Goal: Task Accomplishment & Management: Complete application form

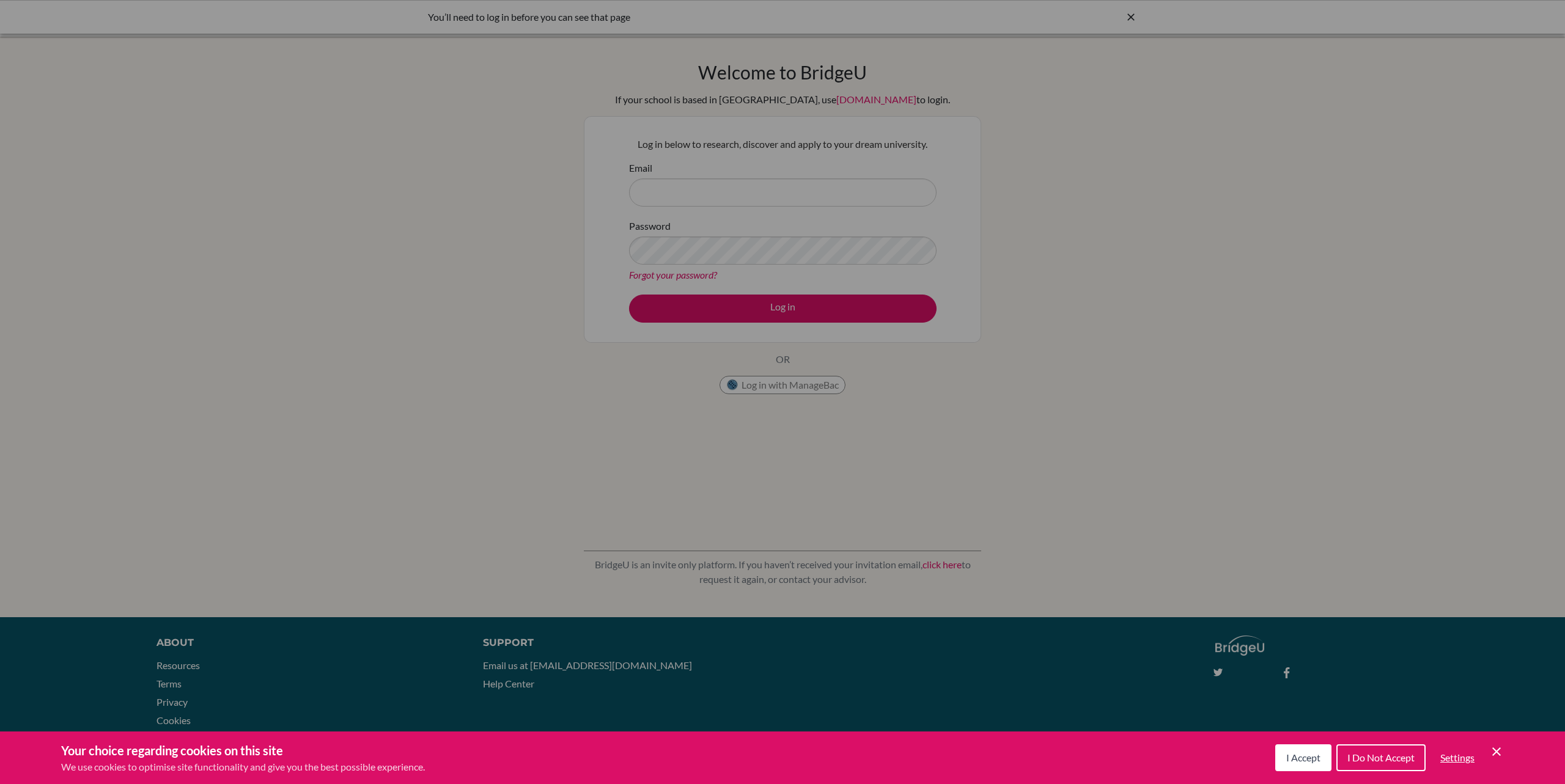
click at [1304, 763] on button "I Accept" at bounding box center [1303, 758] width 56 height 27
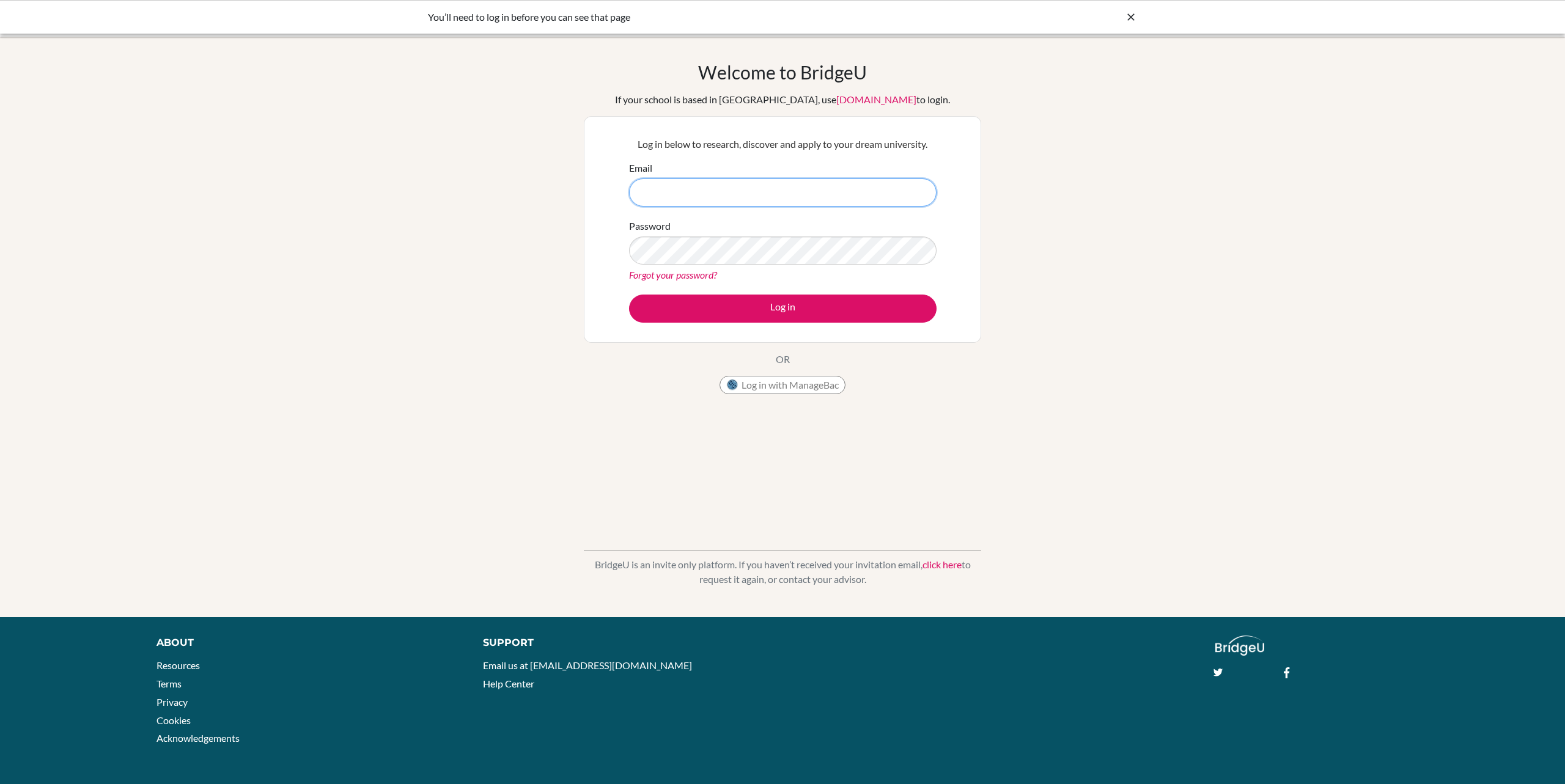
click at [811, 185] on input "Email" at bounding box center [783, 192] width 308 height 28
type input "[DOMAIN_NAME][EMAIL_ADDRESS][DOMAIN_NAME]"
click at [729, 301] on button "Log in" at bounding box center [783, 308] width 308 height 28
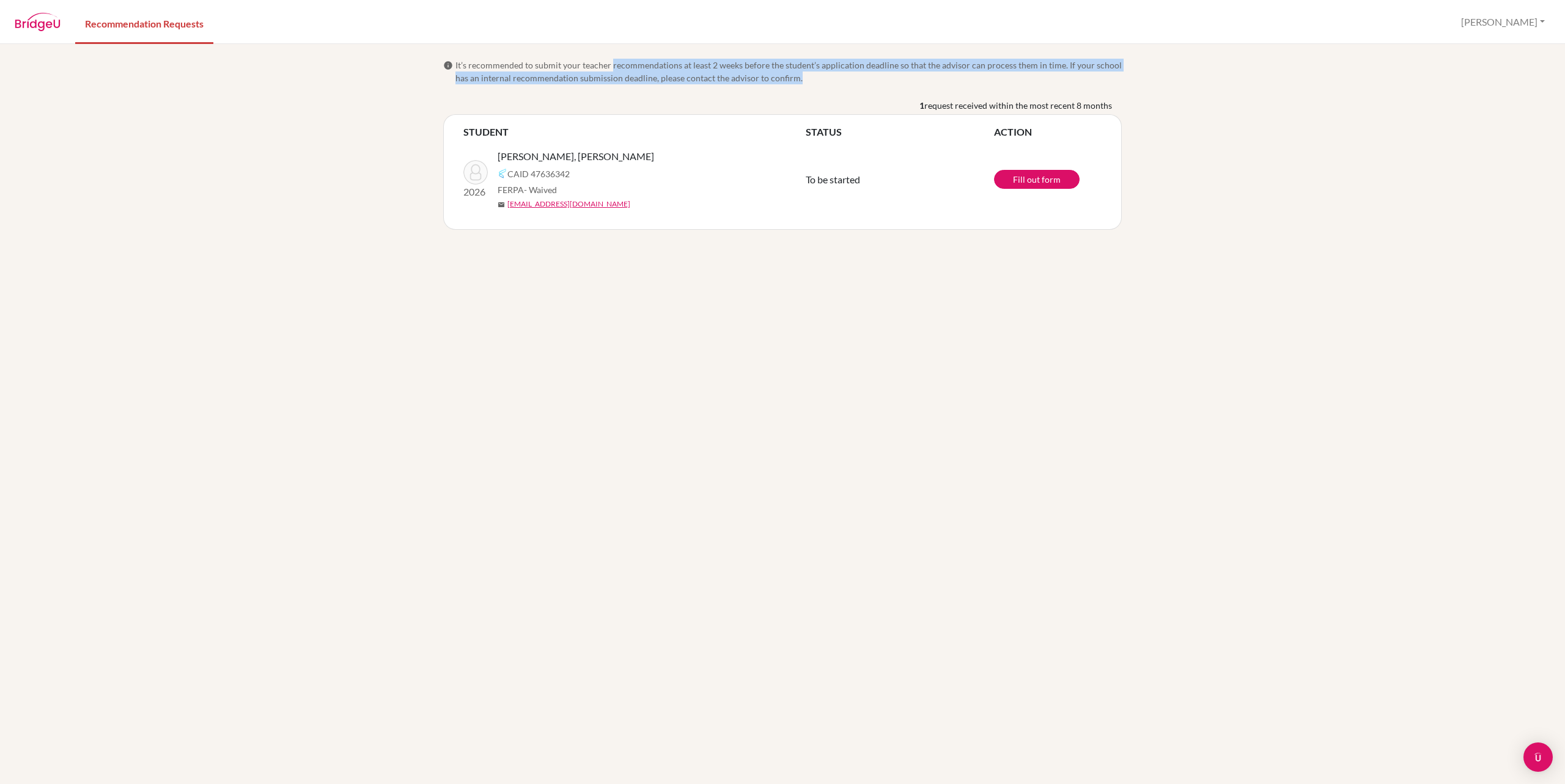
drag, startPoint x: 613, startPoint y: 65, endPoint x: 824, endPoint y: 78, distance: 211.4
click at [824, 78] on span "It’s recommended to submit your teacher recommendations at least 2 weeks before…" at bounding box center [788, 71] width 666 height 26
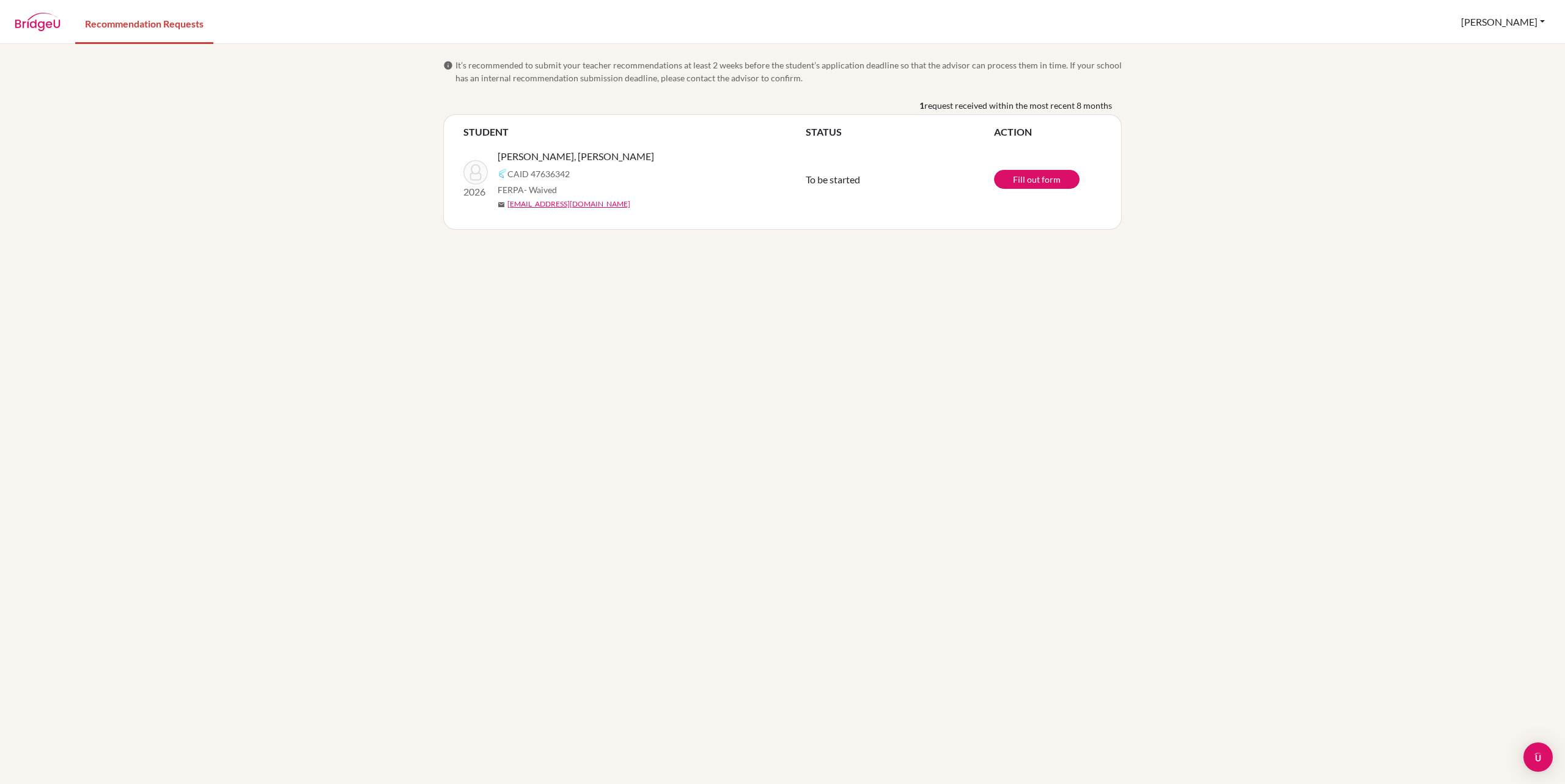
click at [1531, 21] on button "[PERSON_NAME]" at bounding box center [1503, 22] width 95 height 23
click at [1530, 21] on button "[PERSON_NAME]" at bounding box center [1503, 22] width 95 height 23
click at [1465, 49] on link "Profile" at bounding box center [1504, 50] width 97 height 19
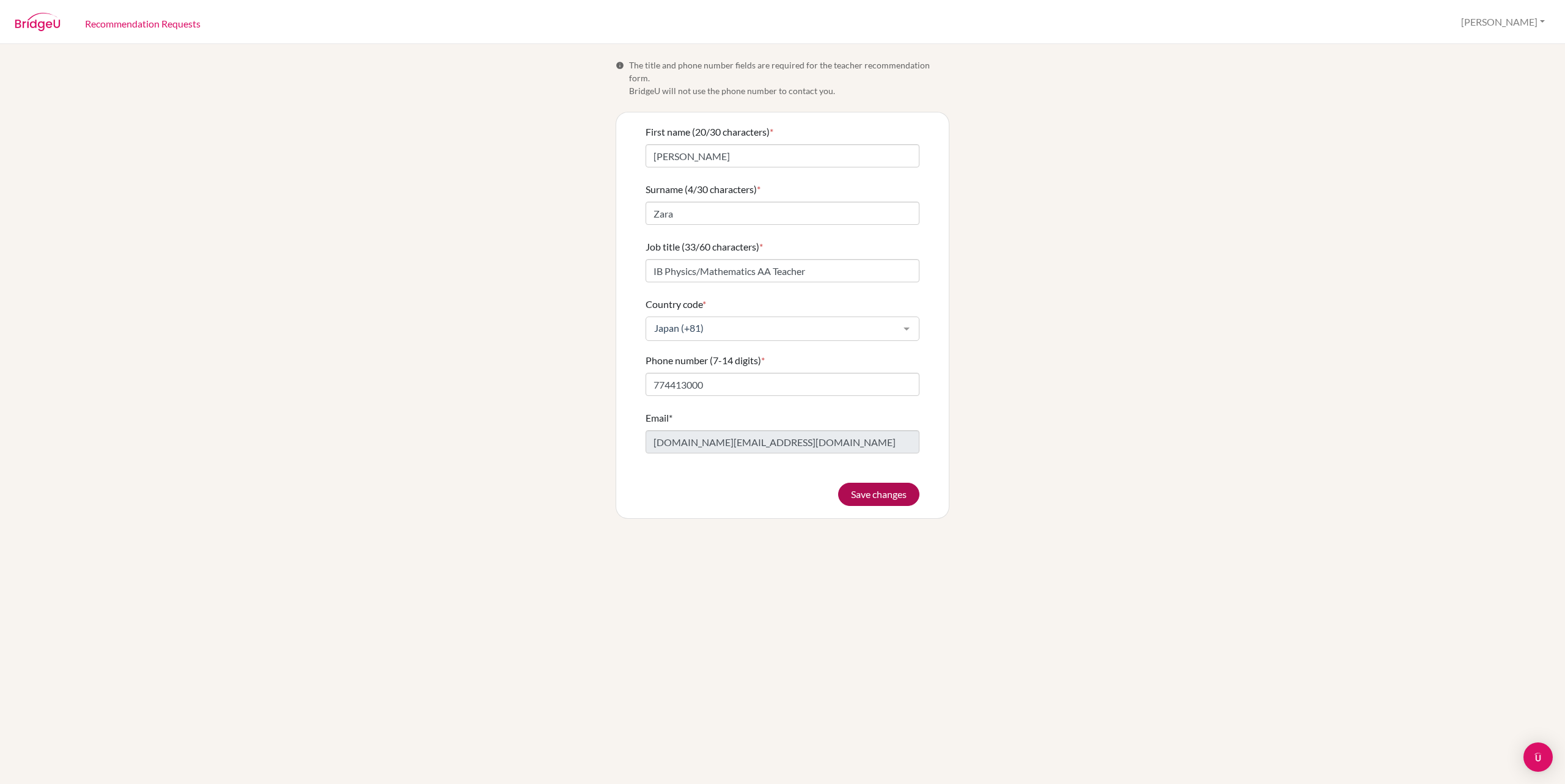
click at [858, 483] on button "Save changes" at bounding box center [879, 494] width 82 height 23
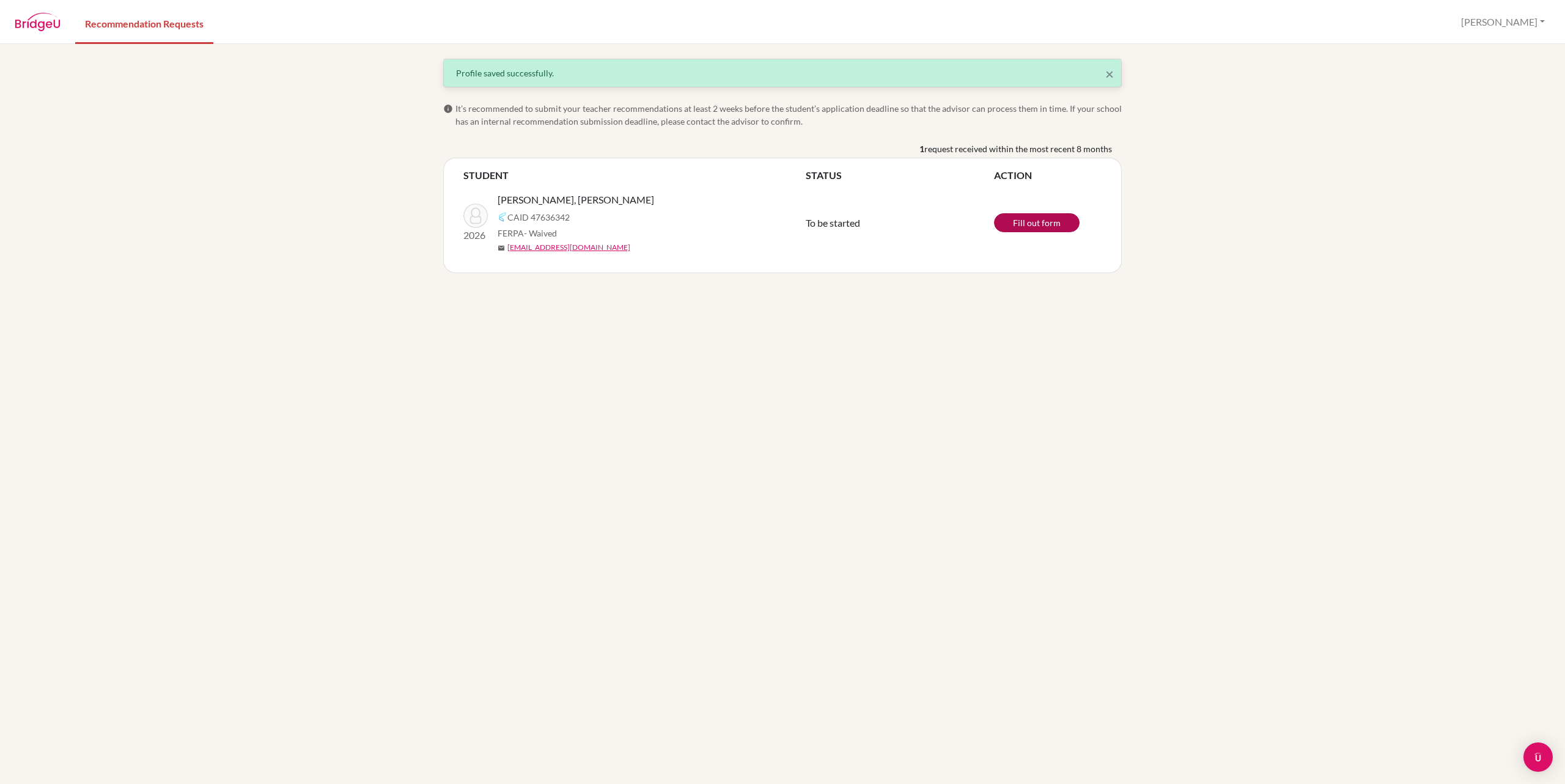
click at [1031, 220] on link "Fill out form" at bounding box center [1036, 223] width 85 height 19
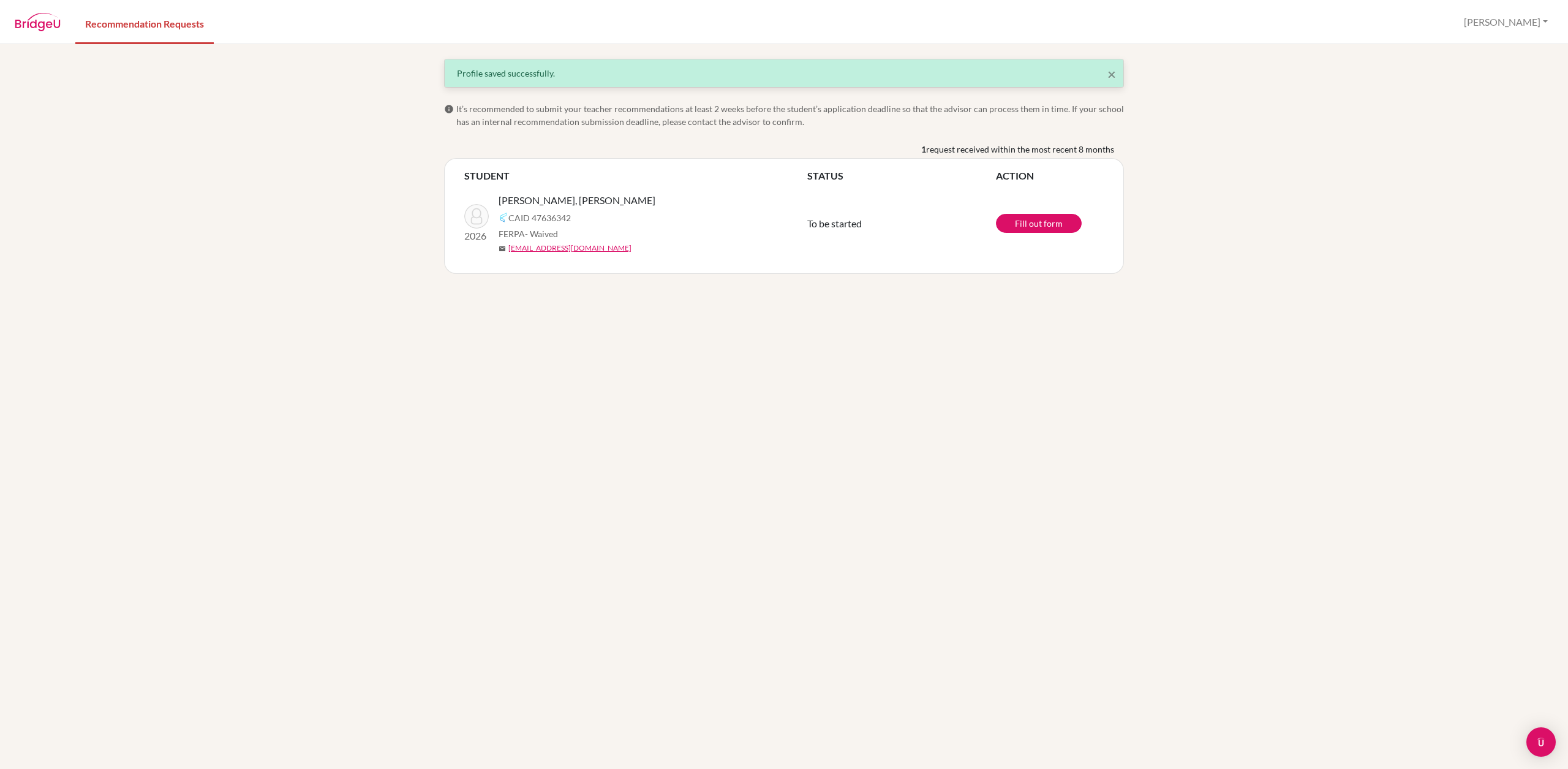
click at [446, 300] on div "× Profile saved successfully. info It’s recommended to submit your teacher reco…" at bounding box center [784, 406] width 1568 height 725
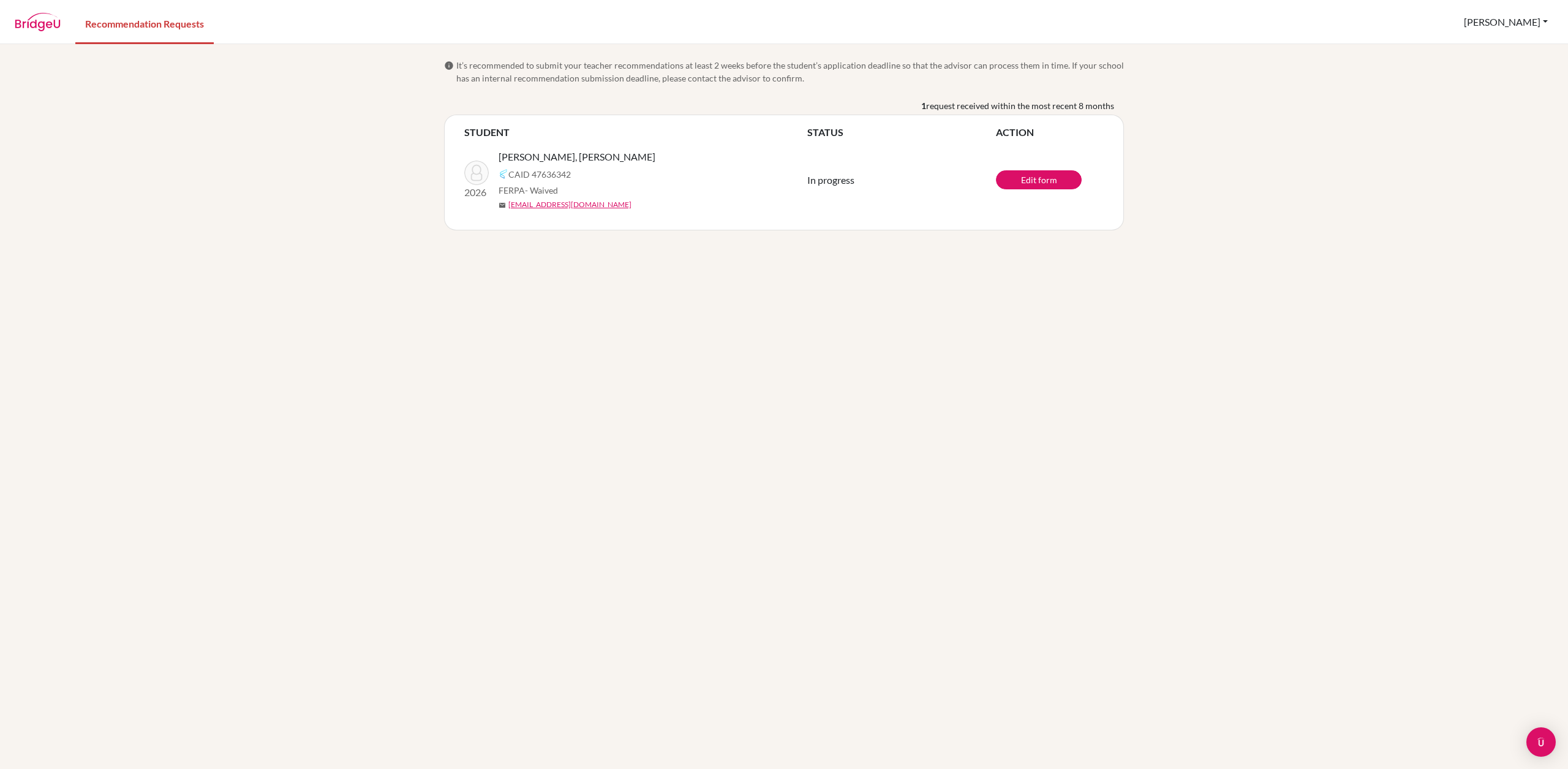
click at [1468, 17] on button "[PERSON_NAME]" at bounding box center [1506, 22] width 95 height 23
click at [1468, 79] on button "Log out" at bounding box center [1507, 80] width 97 height 19
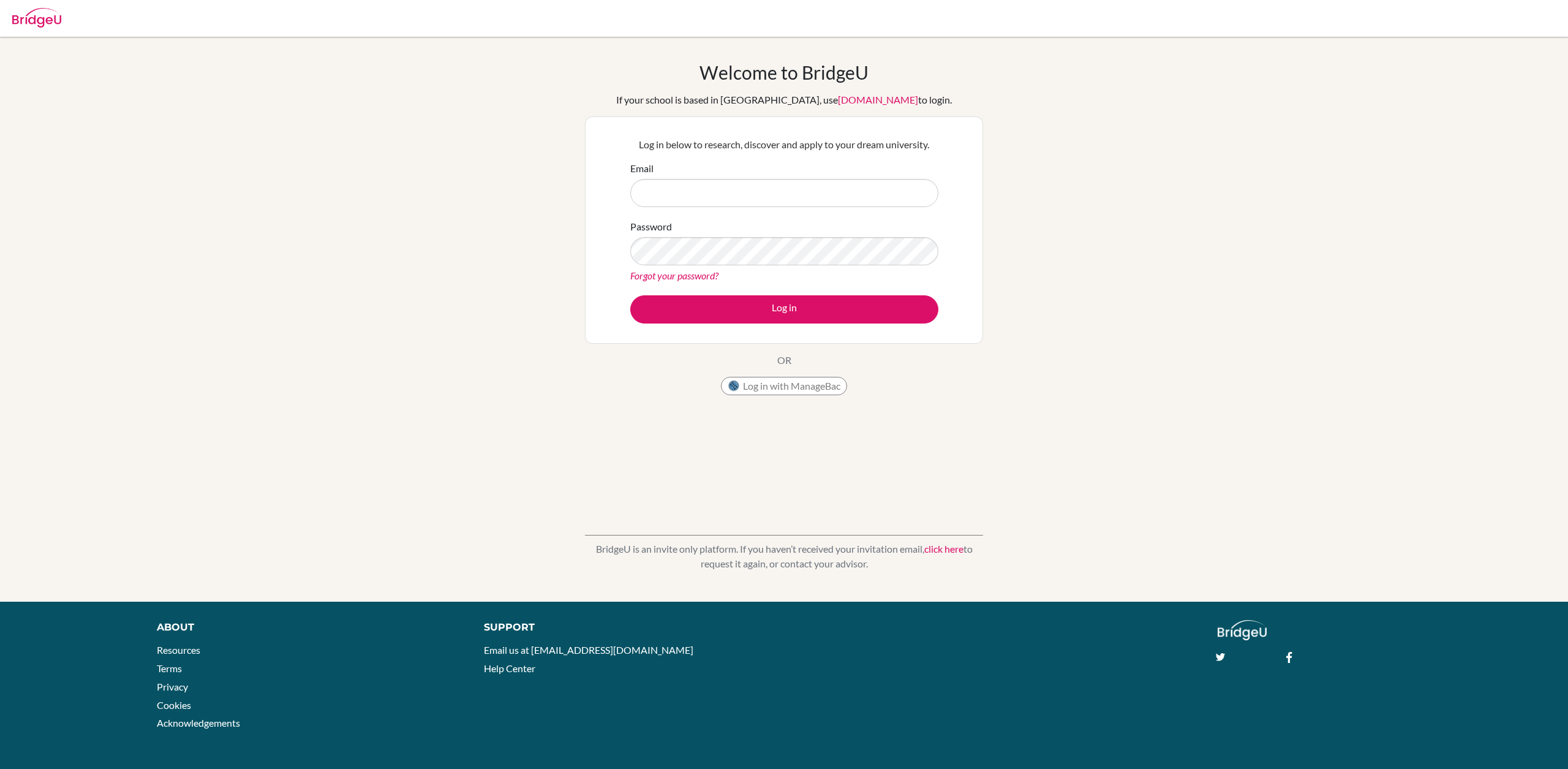
click at [243, 105] on div "Welcome to [GEOGRAPHIC_DATA] If your school is based in [GEOGRAPHIC_DATA], use …" at bounding box center [784, 319] width 1568 height 516
click at [167, 628] on div "About" at bounding box center [306, 627] width 300 height 15
click at [31, 21] on img at bounding box center [37, 17] width 49 height 19
